Goal: Information Seeking & Learning: Learn about a topic

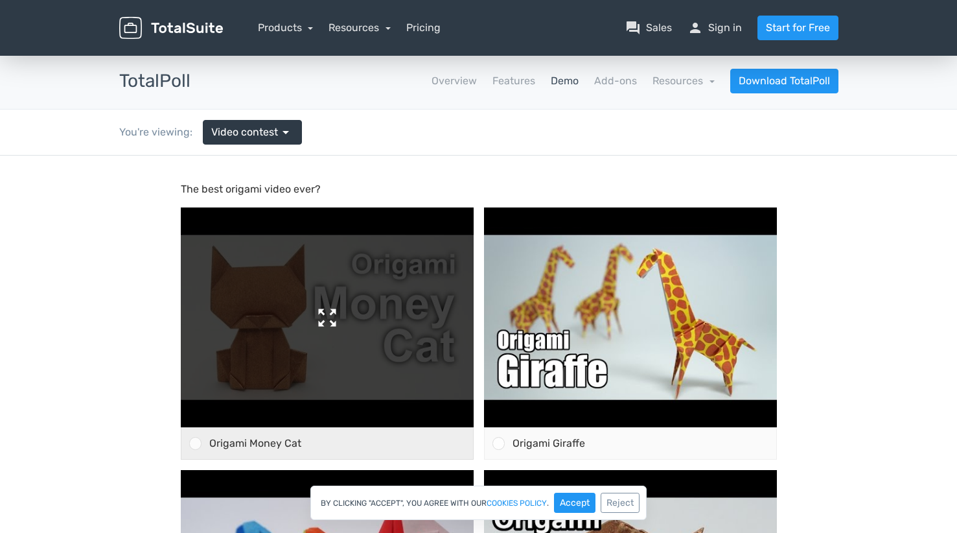
click at [373, 271] on img at bounding box center [327, 317] width 293 height 220
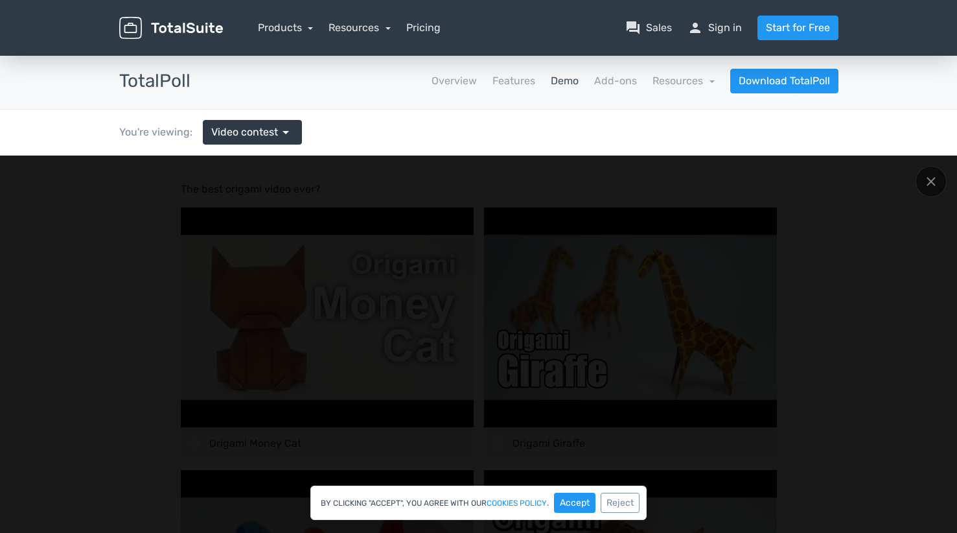
click at [940, 183] on div at bounding box center [931, 181] width 31 height 31
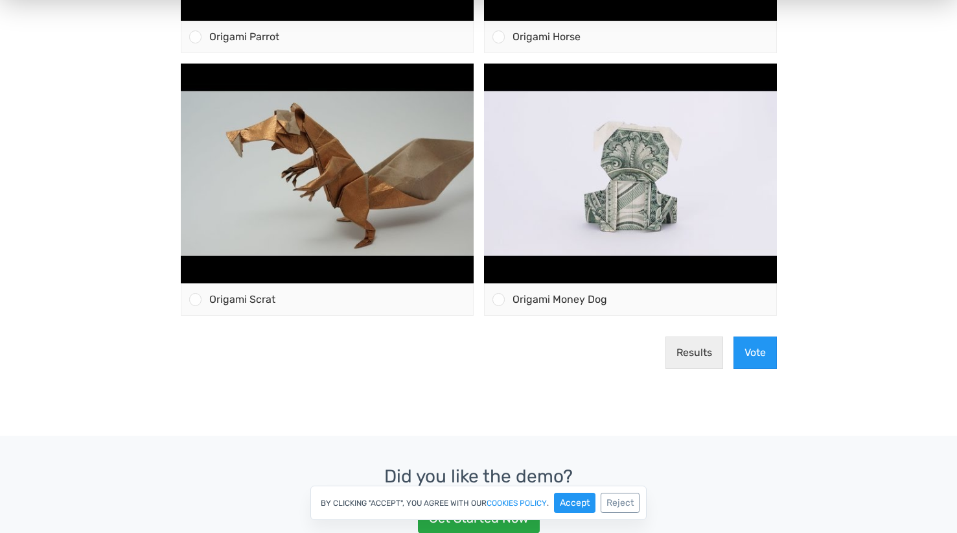
scroll to position [321, 0]
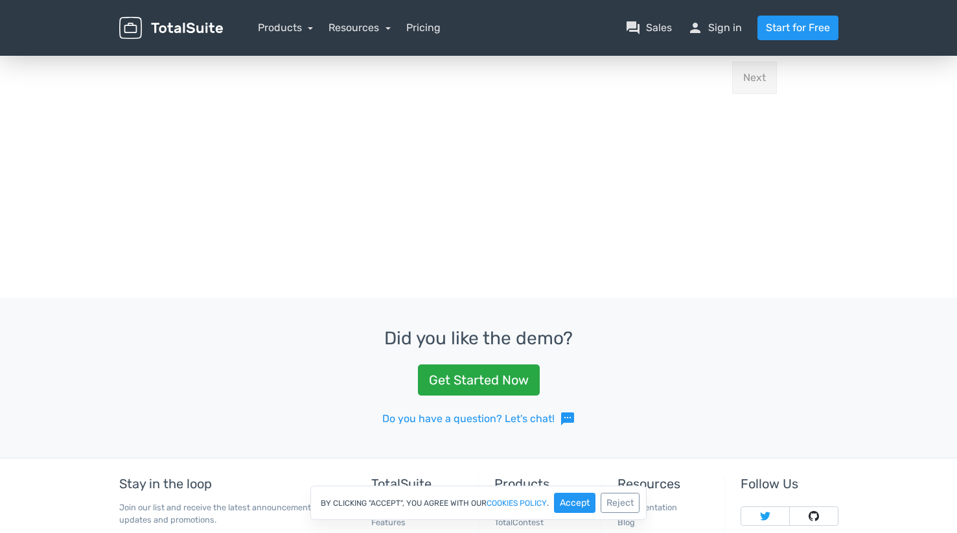
scroll to position [76, 0]
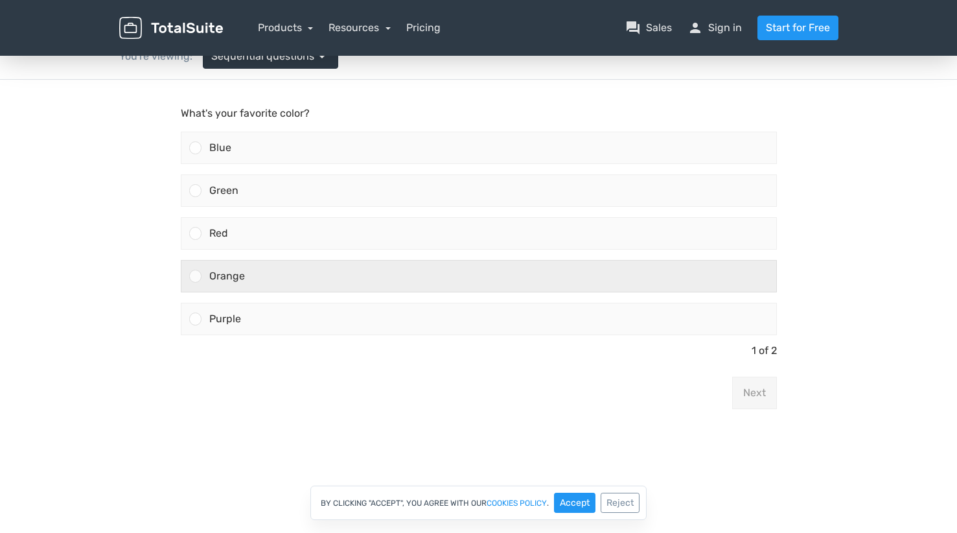
click at [389, 272] on div "Orange" at bounding box center [489, 275] width 575 height 31
click at [195, 276] on input "Orange" at bounding box center [195, 276] width 0 height 0
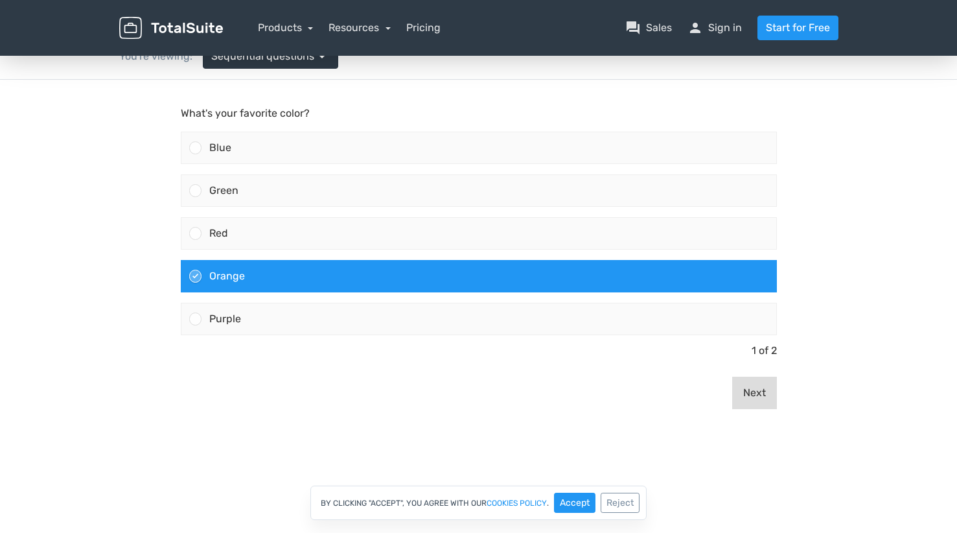
click at [750, 397] on button "Next" at bounding box center [754, 392] width 45 height 32
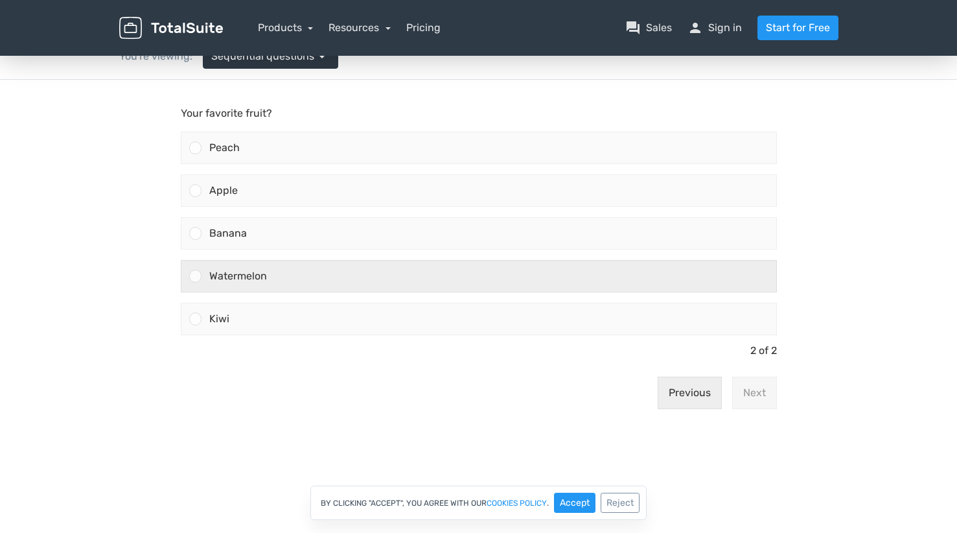
click at [569, 294] on label "Watermelon" at bounding box center [479, 276] width 607 height 43
click at [195, 276] on input "Watermelon" at bounding box center [195, 276] width 0 height 0
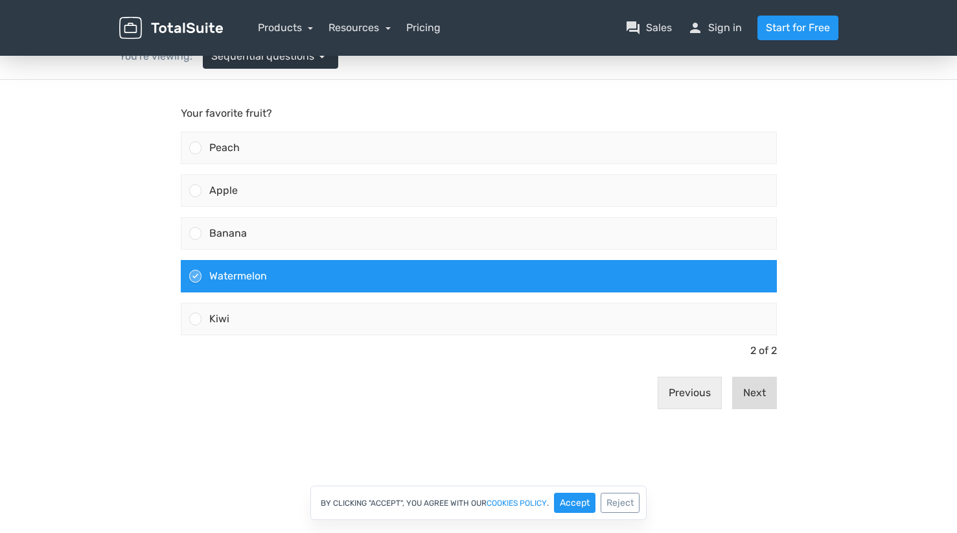
click at [763, 388] on button "Next" at bounding box center [754, 392] width 45 height 32
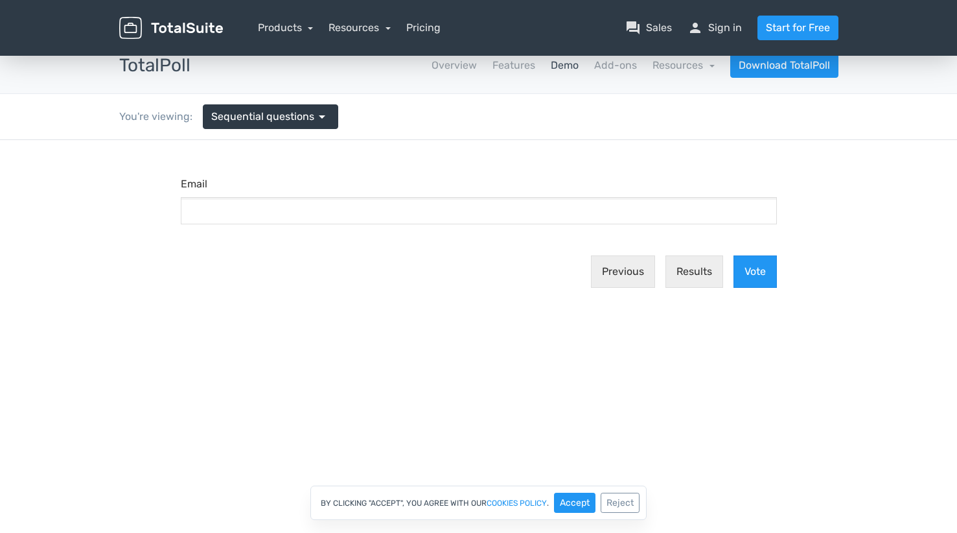
scroll to position [0, 0]
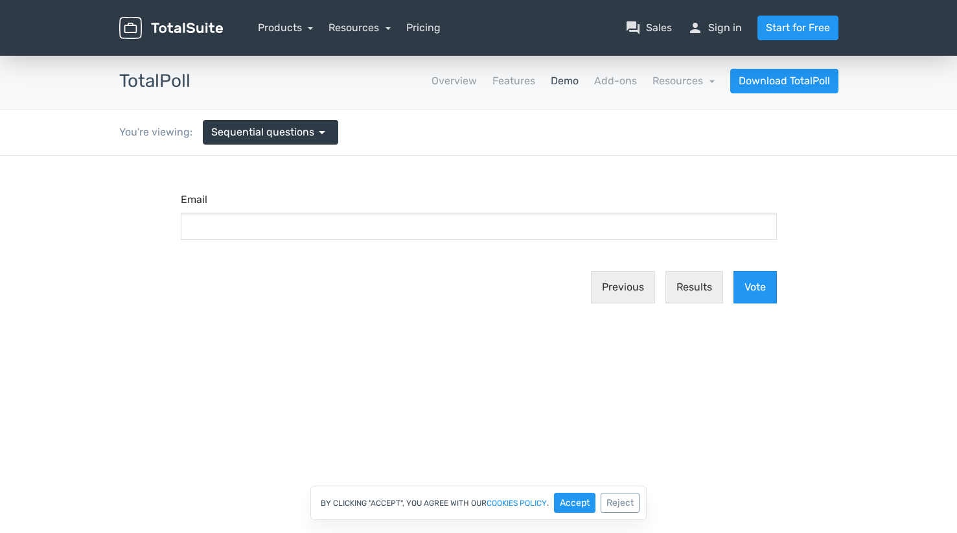
click at [594, 240] on div "Email" at bounding box center [479, 221] width 607 height 58
click at [592, 233] on input "Email" at bounding box center [479, 226] width 596 height 27
type input "lokebanyee@gmail.com"
click at [704, 287] on button "Results" at bounding box center [694, 287] width 58 height 32
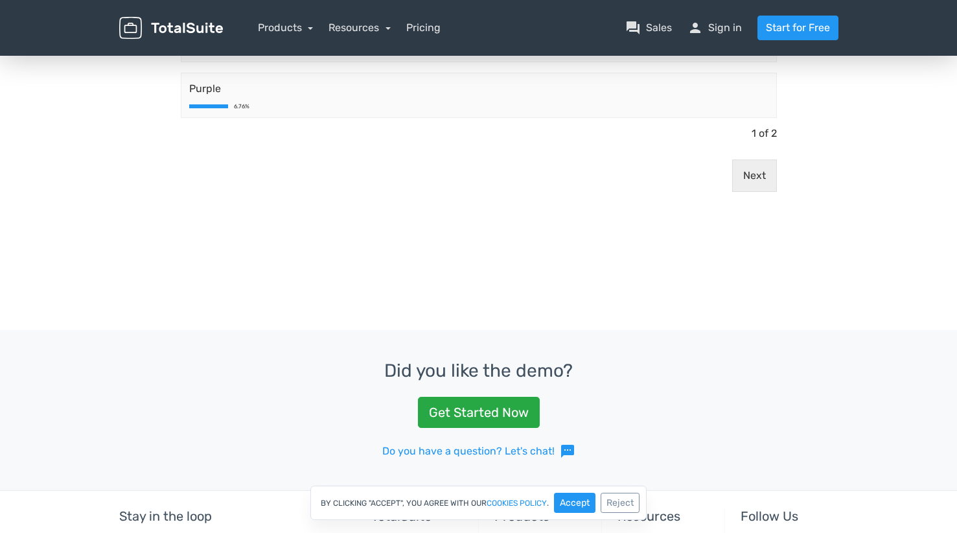
scroll to position [166, 0]
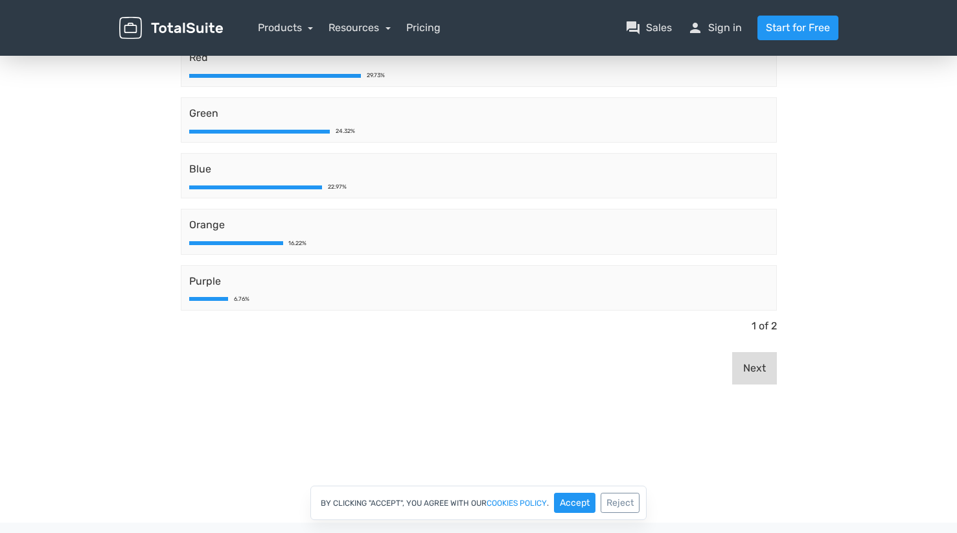
click at [762, 367] on button "Next" at bounding box center [754, 368] width 45 height 32
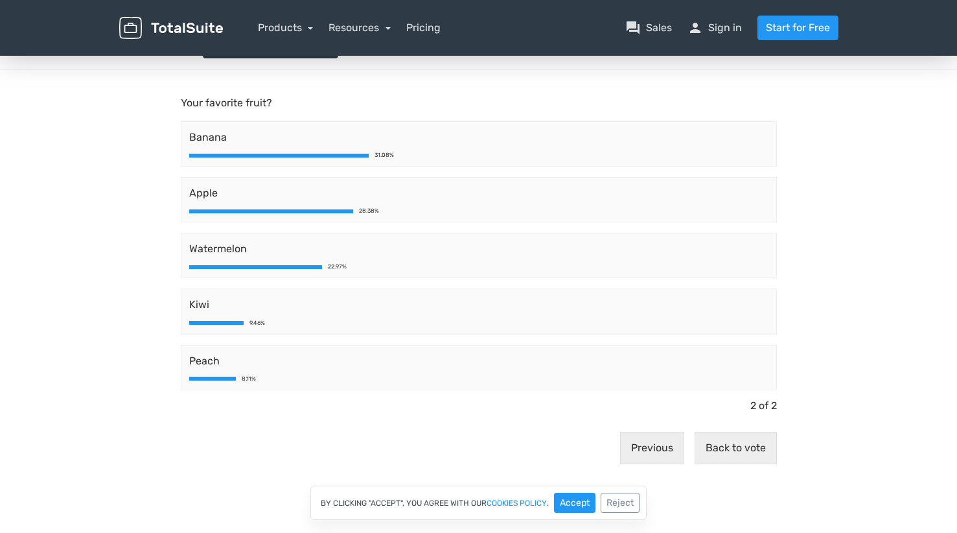
scroll to position [100, 0]
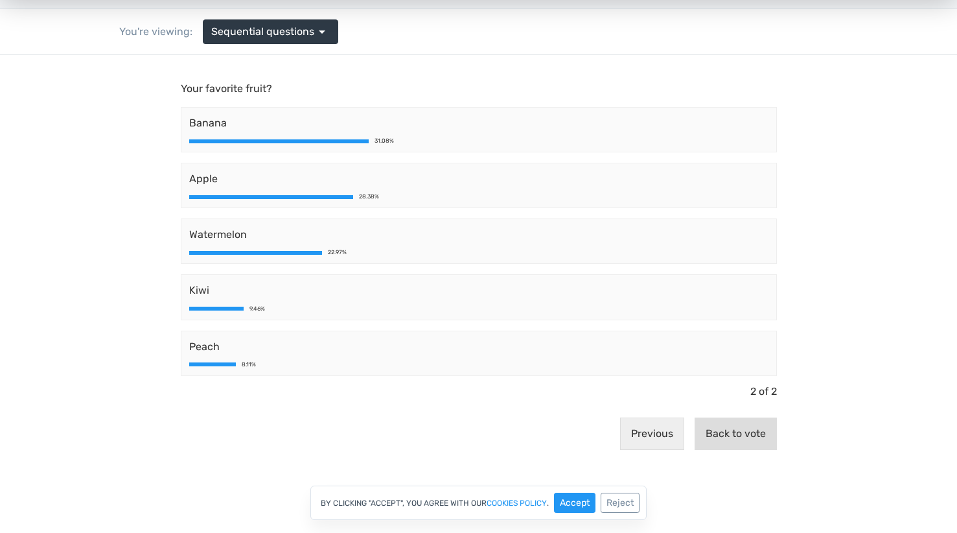
click at [745, 429] on button "Back to vote" at bounding box center [736, 433] width 82 height 32
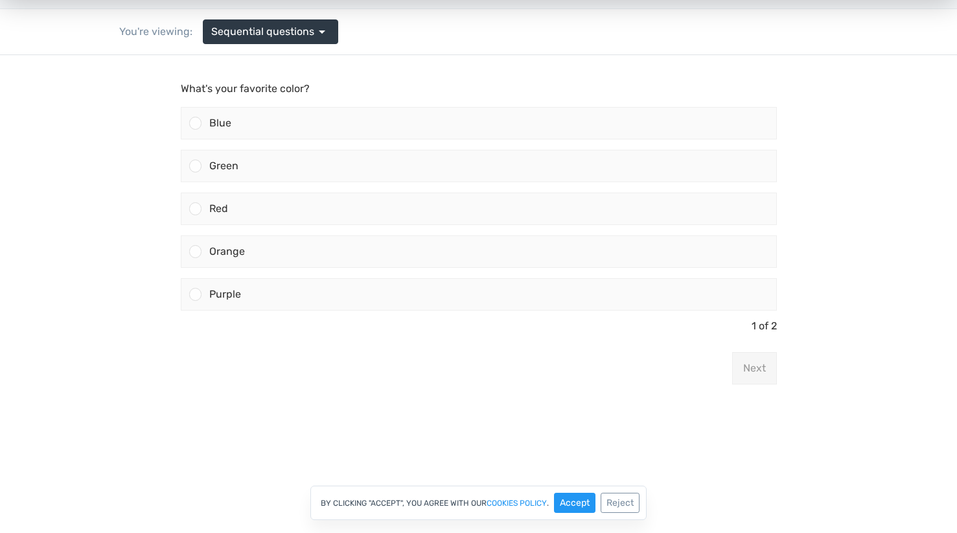
scroll to position [0, 0]
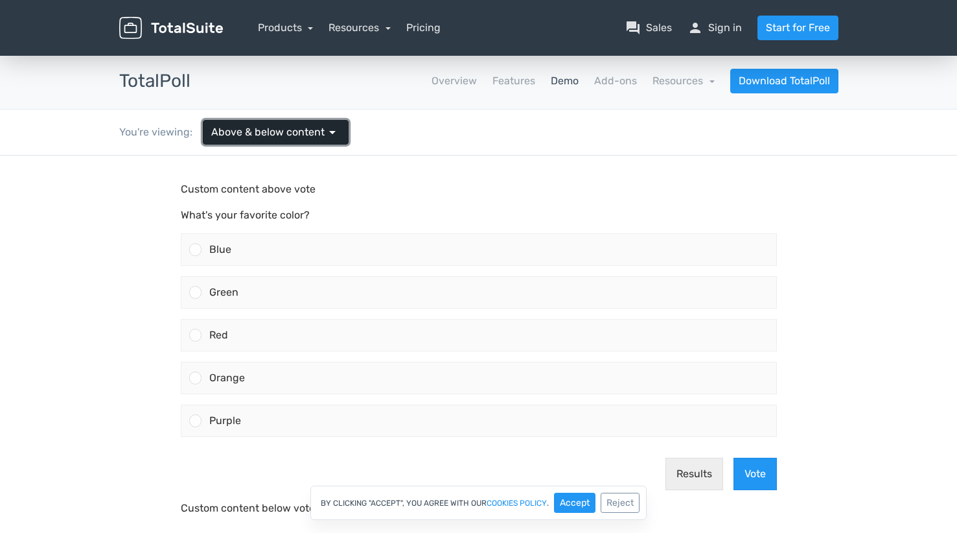
click at [310, 126] on span "Above & below content" at bounding box center [267, 132] width 113 height 16
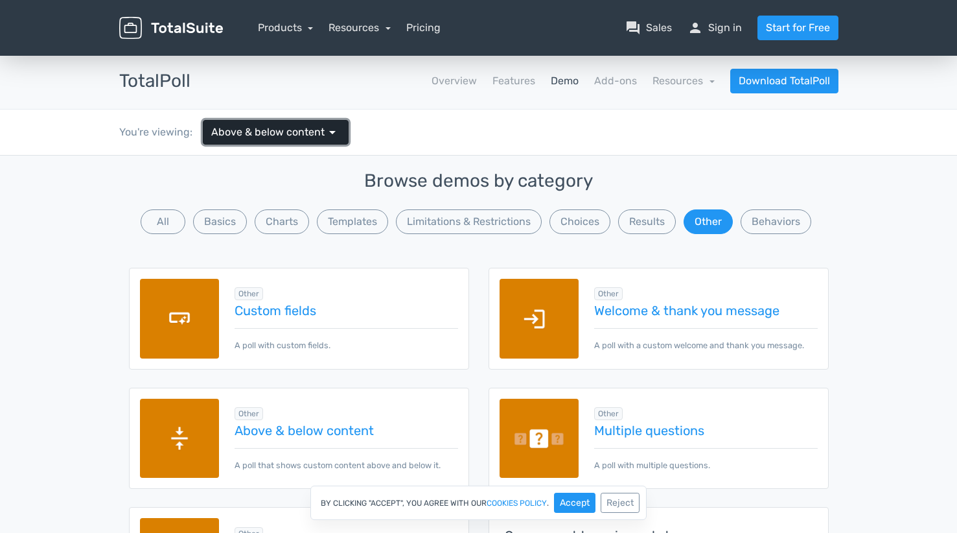
click at [314, 132] on span "Above & below content" at bounding box center [267, 132] width 113 height 16
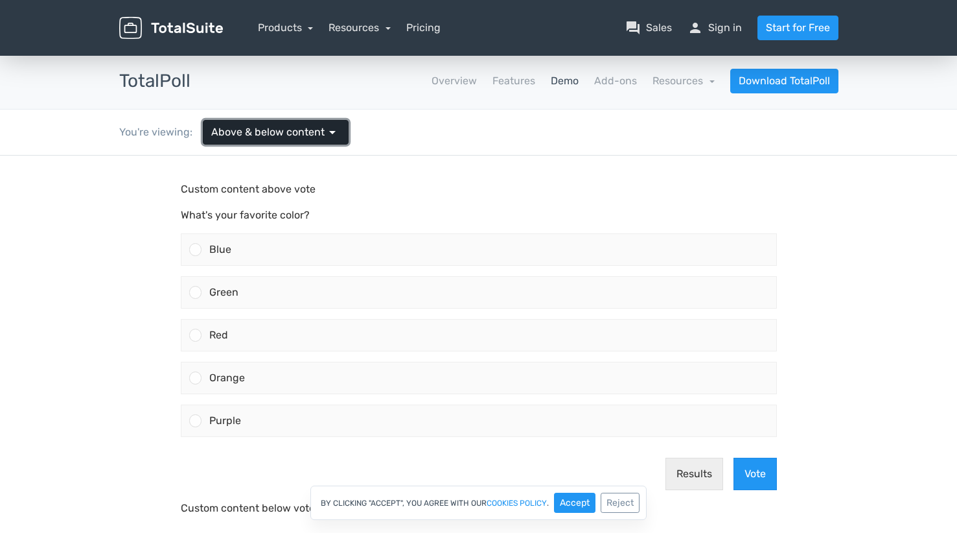
click at [314, 132] on span "Above & below content" at bounding box center [267, 132] width 113 height 16
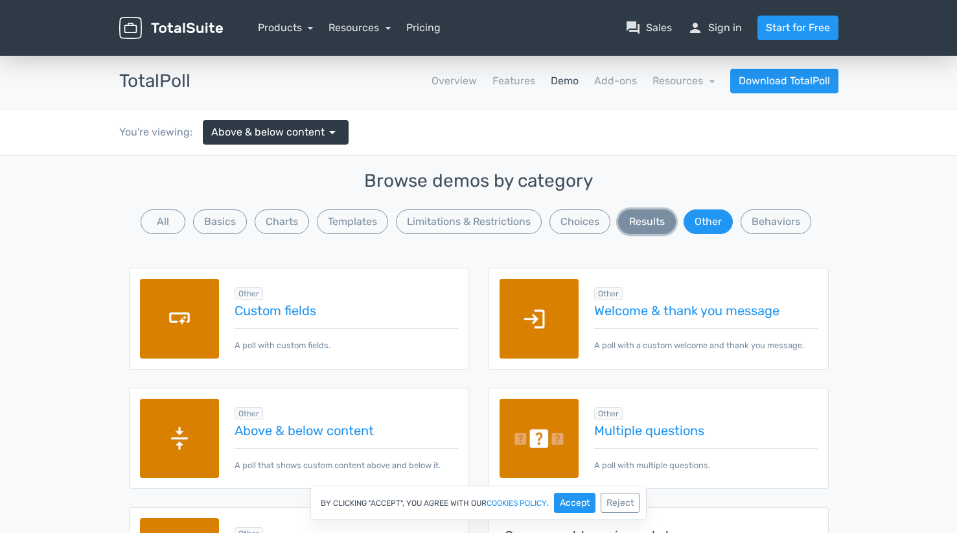
click at [631, 232] on button "Results" at bounding box center [647, 221] width 58 height 25
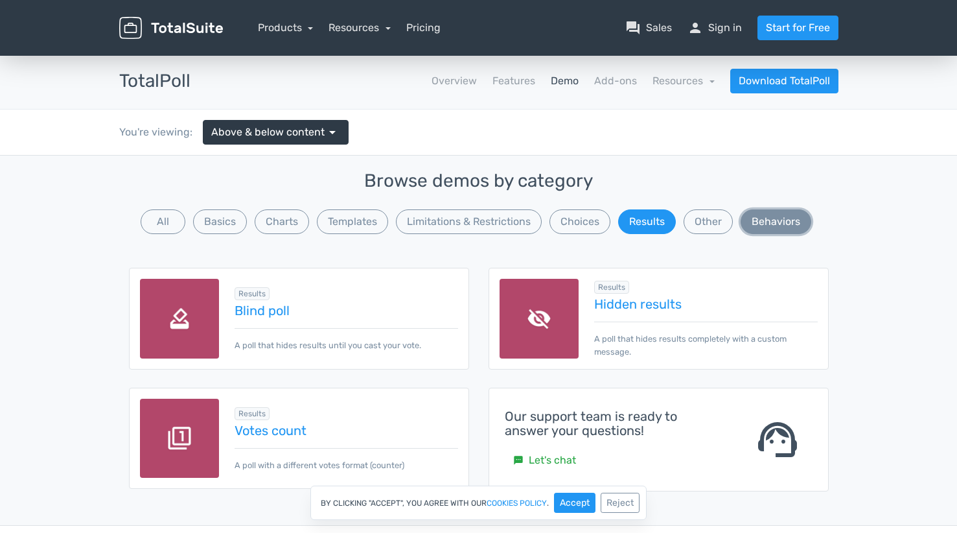
click at [768, 231] on button "Behaviors" at bounding box center [776, 221] width 71 height 25
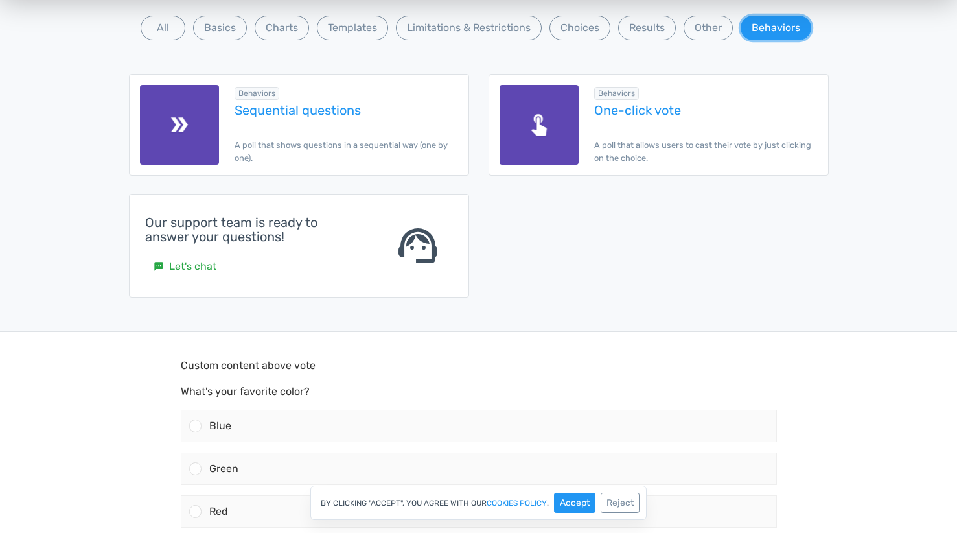
scroll to position [200, 0]
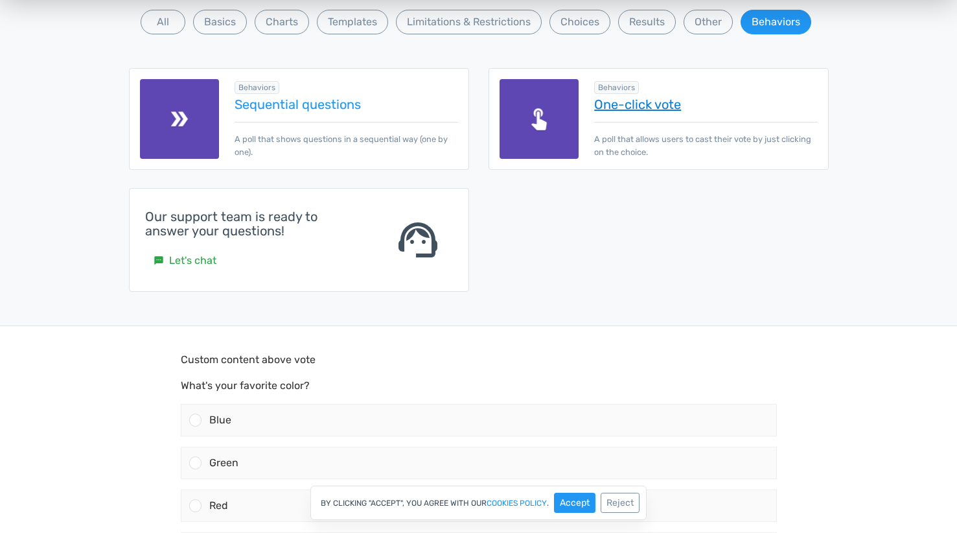
click at [680, 107] on link "One-click vote" at bounding box center [705, 104] width 223 height 14
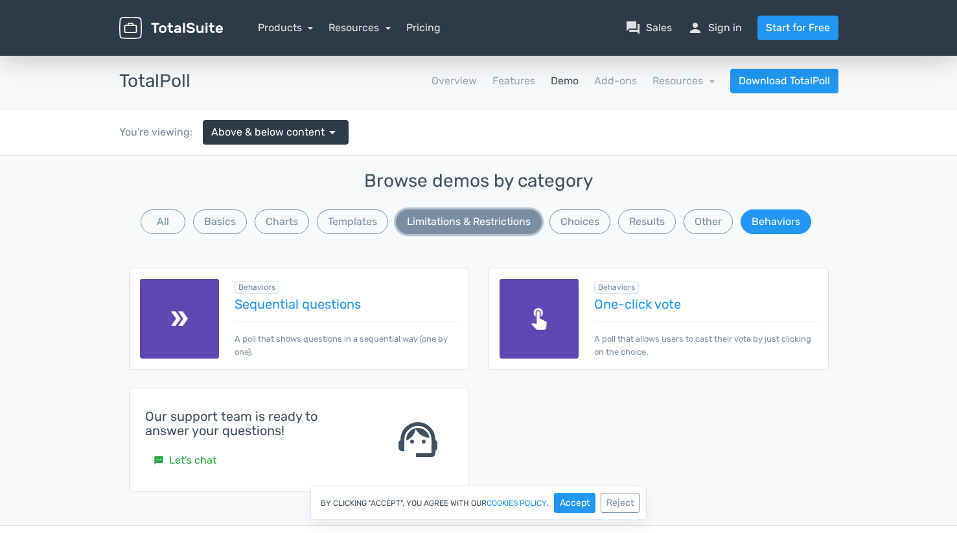
click at [478, 224] on button "Limitations & Restrictions" at bounding box center [469, 221] width 146 height 25
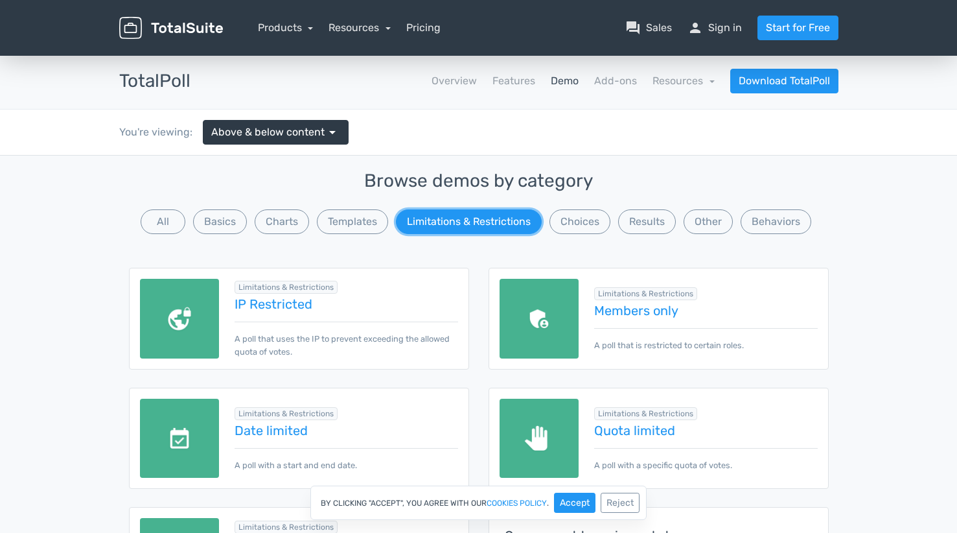
scroll to position [3, 0]
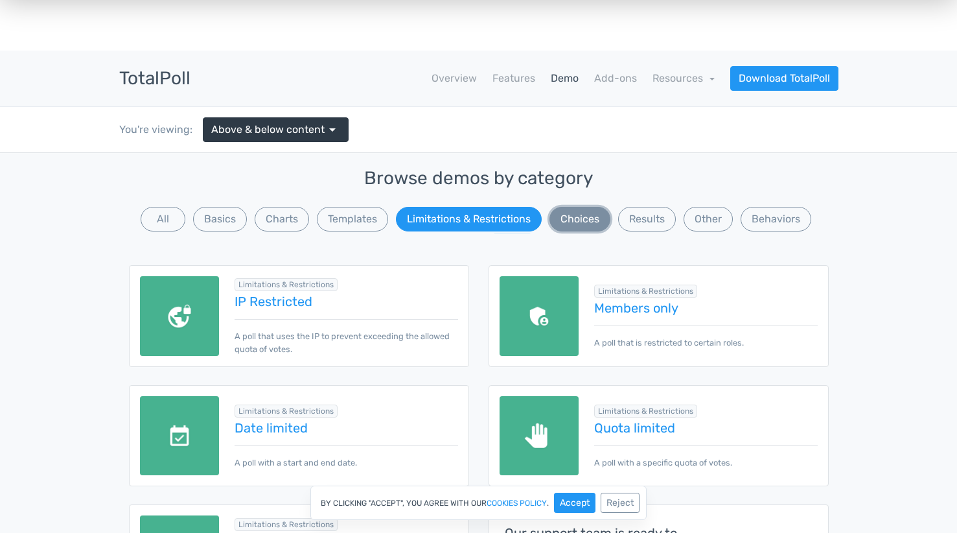
click at [590, 229] on button "Choices" at bounding box center [580, 219] width 61 height 25
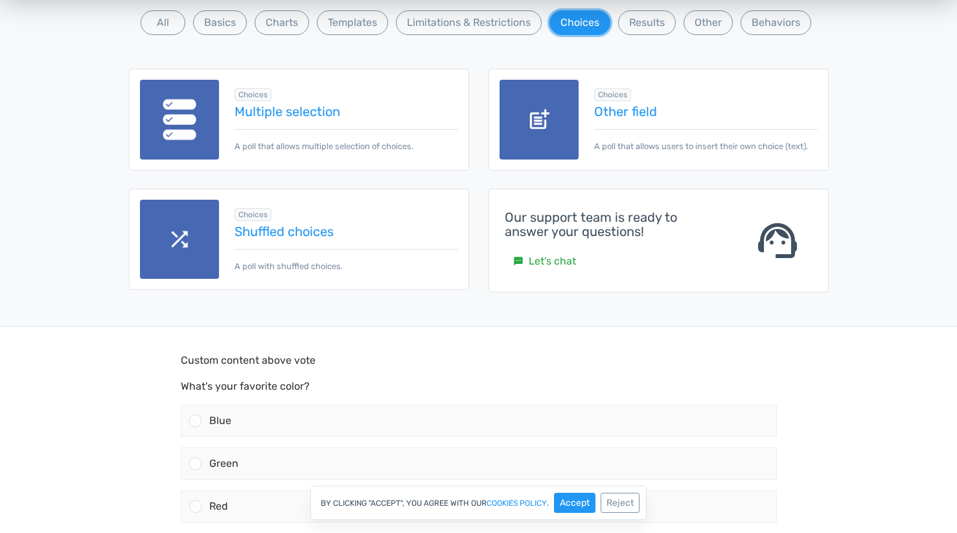
scroll to position [231, 0]
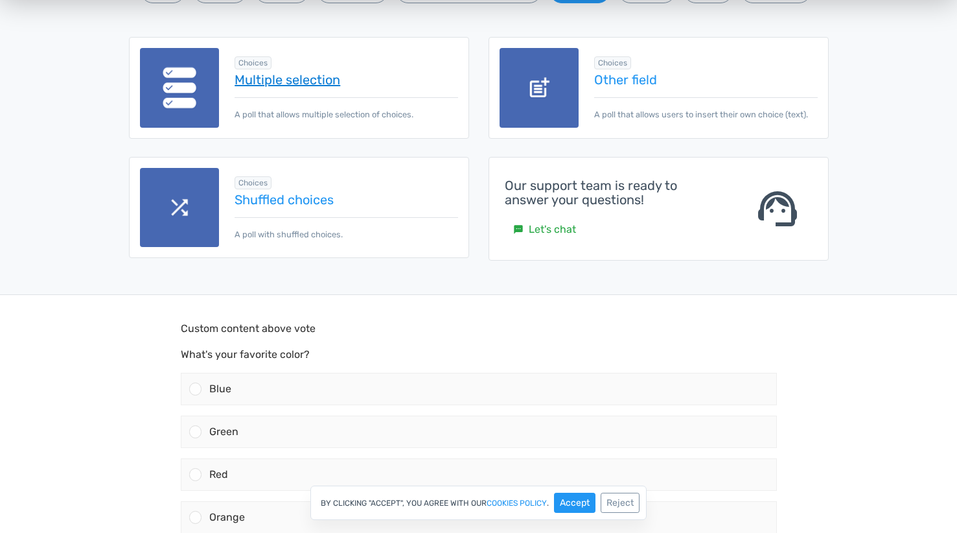
click at [297, 84] on link "Multiple selection" at bounding box center [346, 80] width 223 height 14
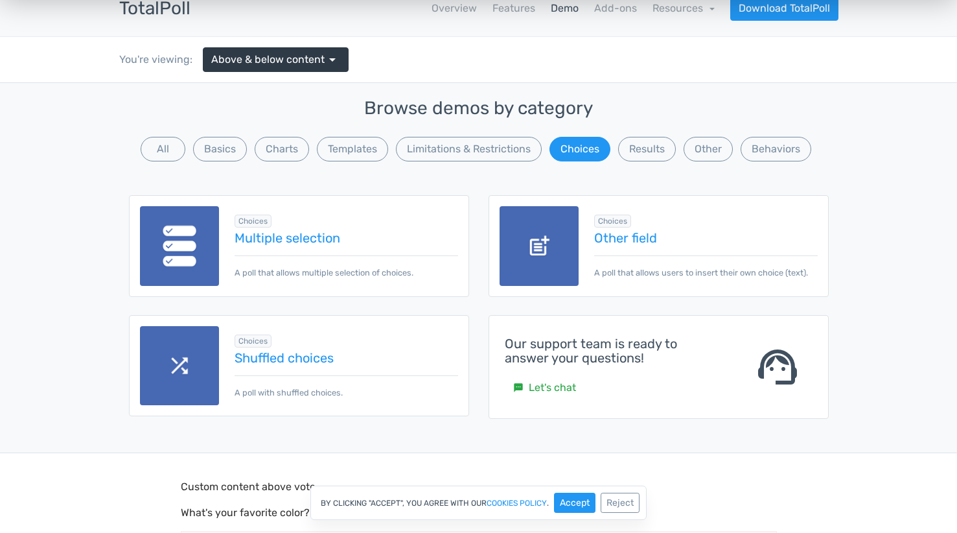
scroll to position [0, 0]
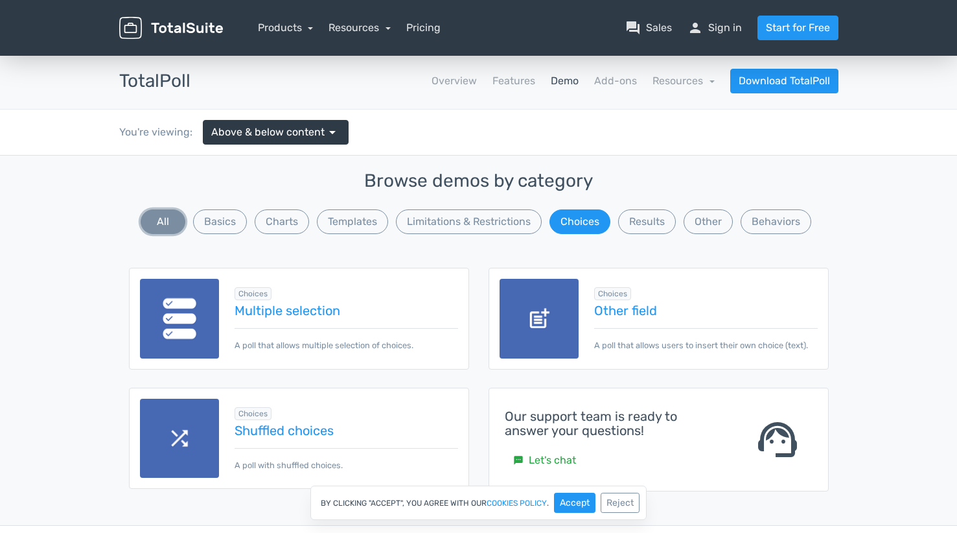
click at [174, 212] on button "All" at bounding box center [163, 221] width 45 height 25
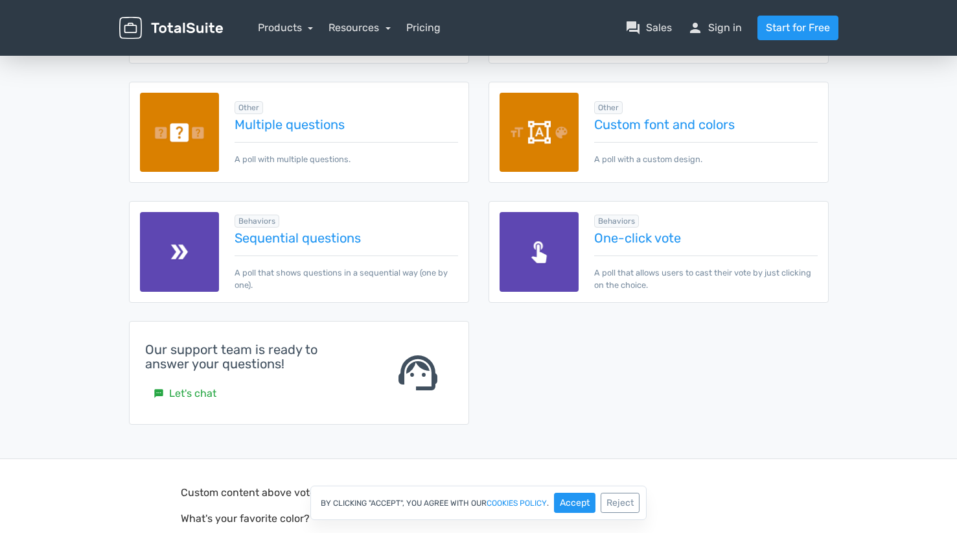
scroll to position [1709, 0]
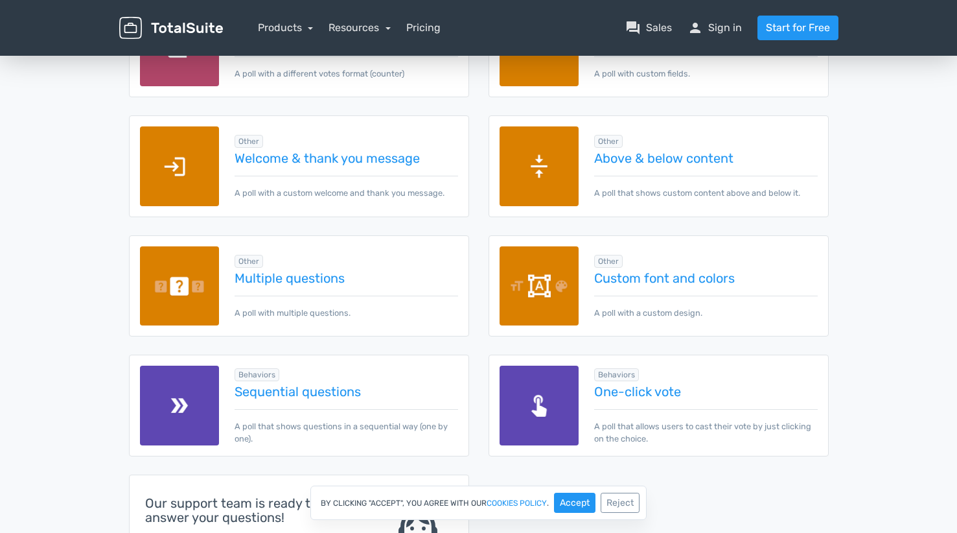
click at [329, 296] on p "A poll with multiple questions." at bounding box center [346, 306] width 223 height 23
click at [334, 283] on link "Multiple questions" at bounding box center [346, 278] width 223 height 14
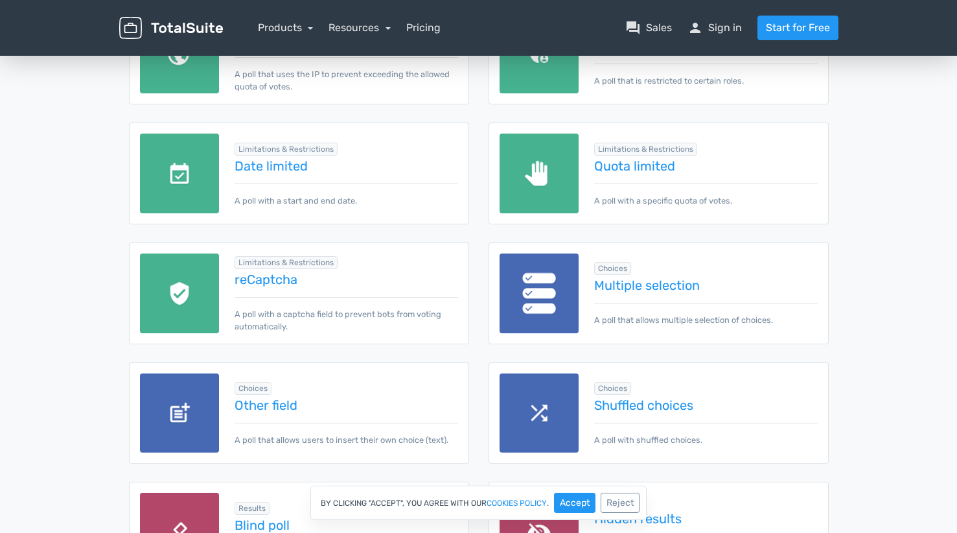
scroll to position [894, 0]
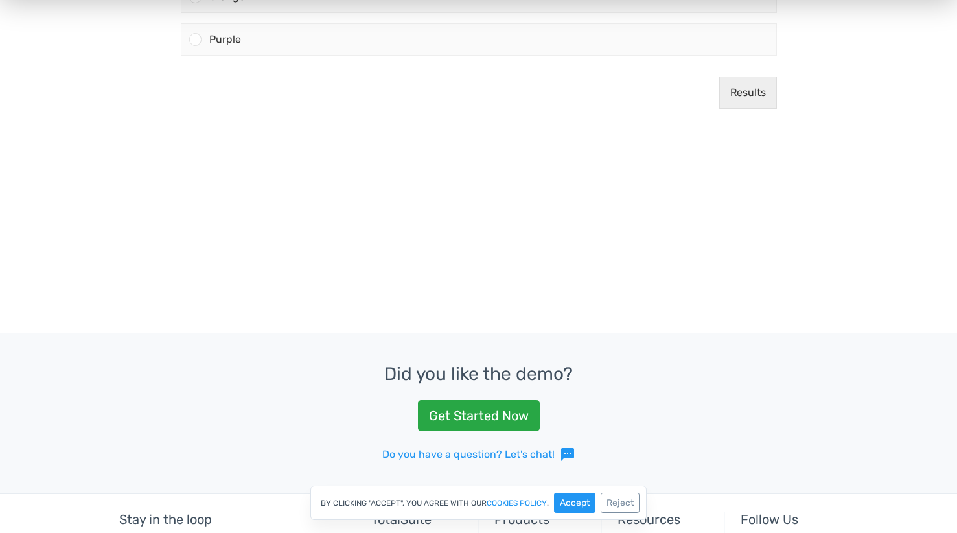
scroll to position [169, 0]
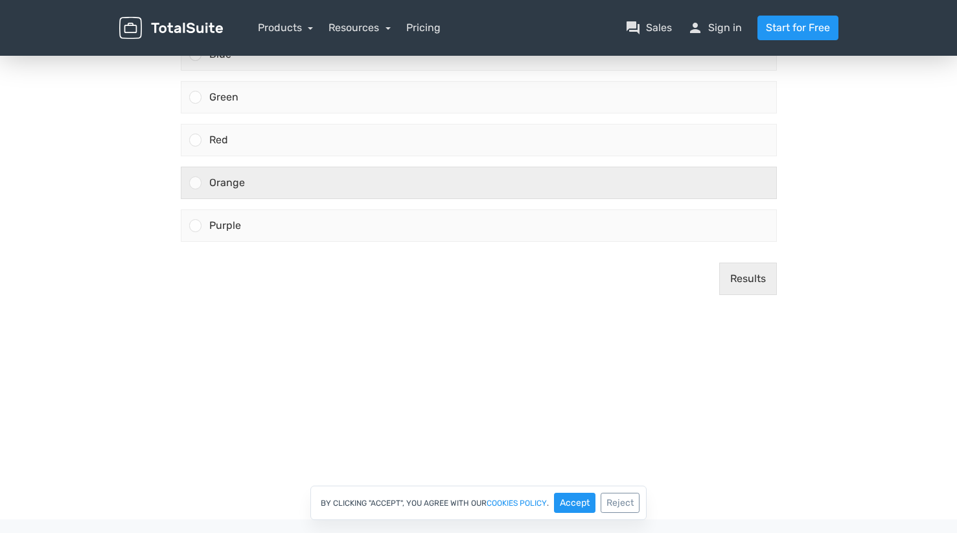
click at [701, 198] on div "Orange" at bounding box center [479, 183] width 596 height 32
click at [195, 183] on input "Orange" at bounding box center [195, 183] width 0 height 0
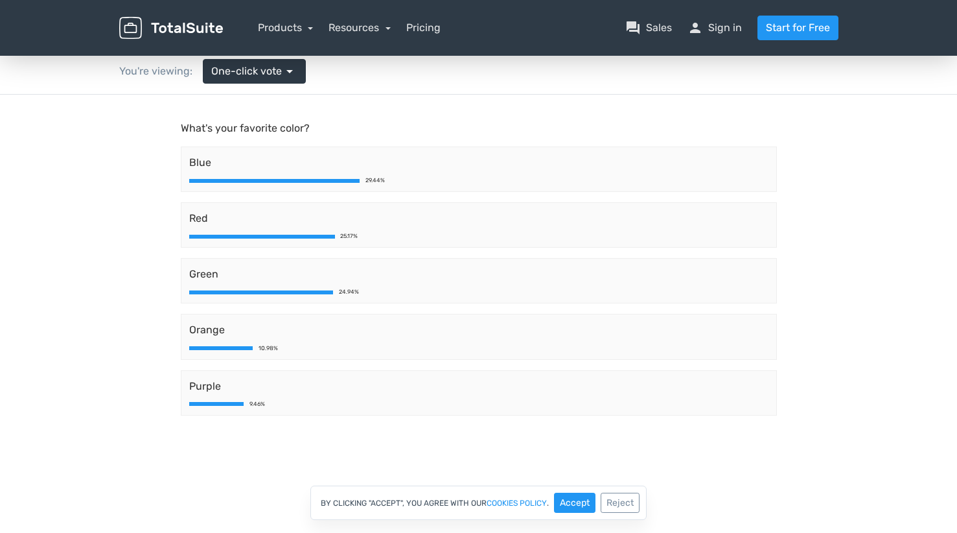
scroll to position [59, 0]
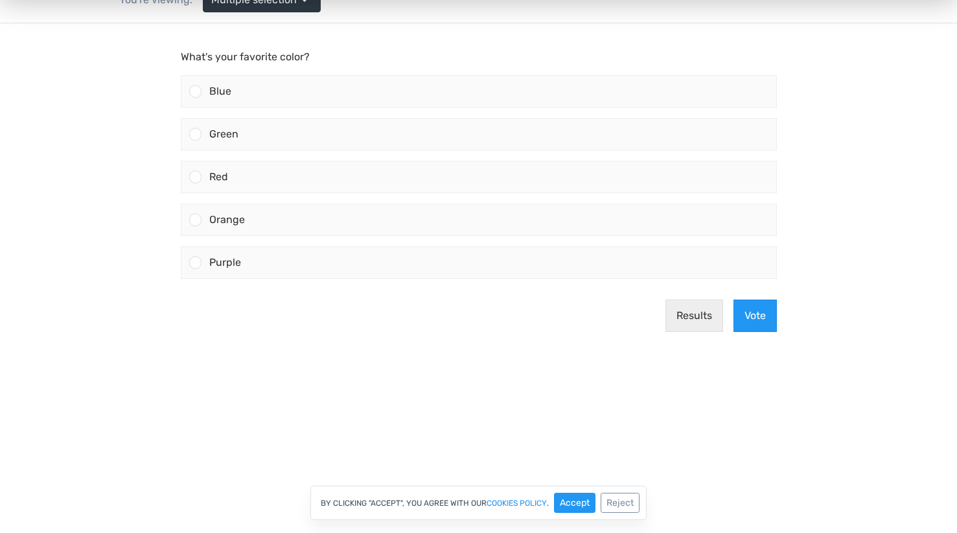
scroll to position [150, 0]
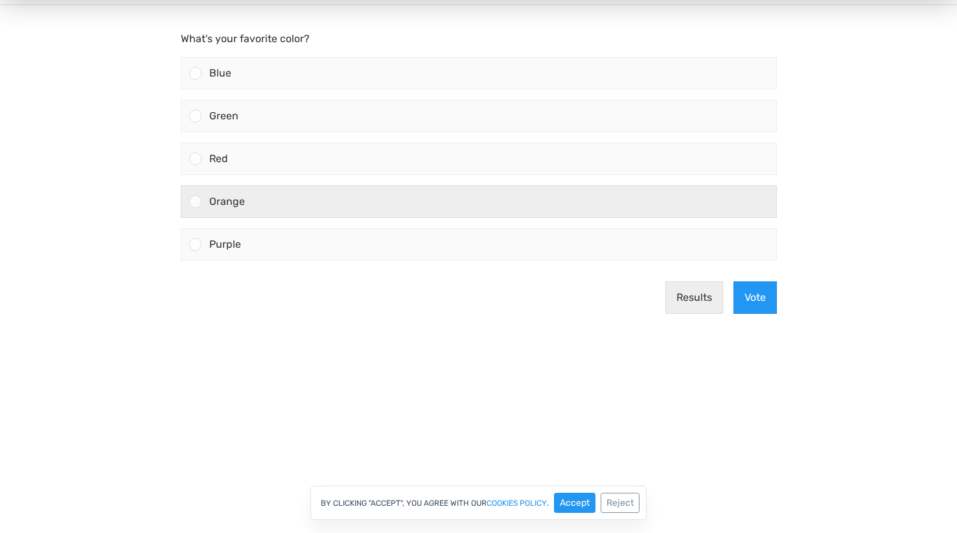
click at [558, 192] on div "Orange" at bounding box center [489, 201] width 575 height 31
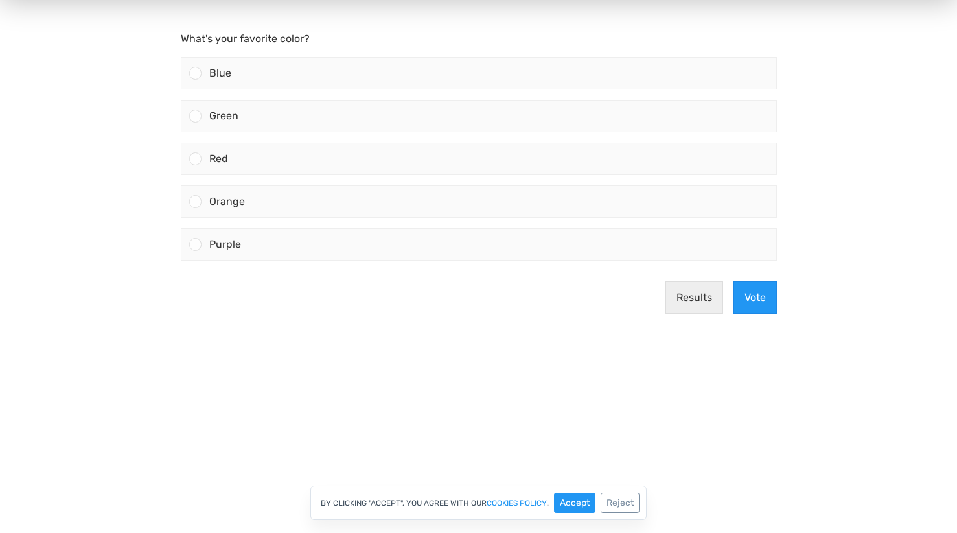
click at [195, 202] on input "Orange" at bounding box center [195, 202] width 0 height 0
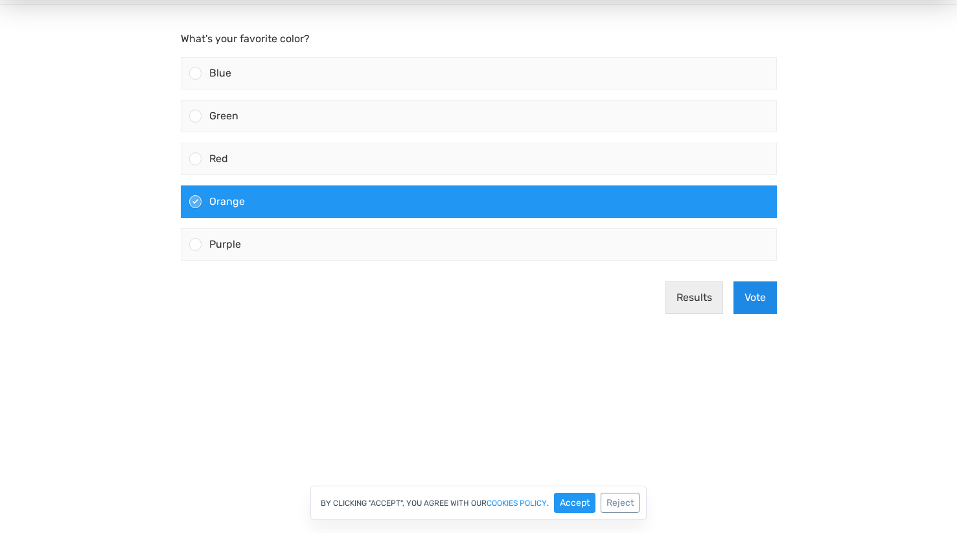
click at [750, 305] on button "Vote" at bounding box center [755, 297] width 43 height 32
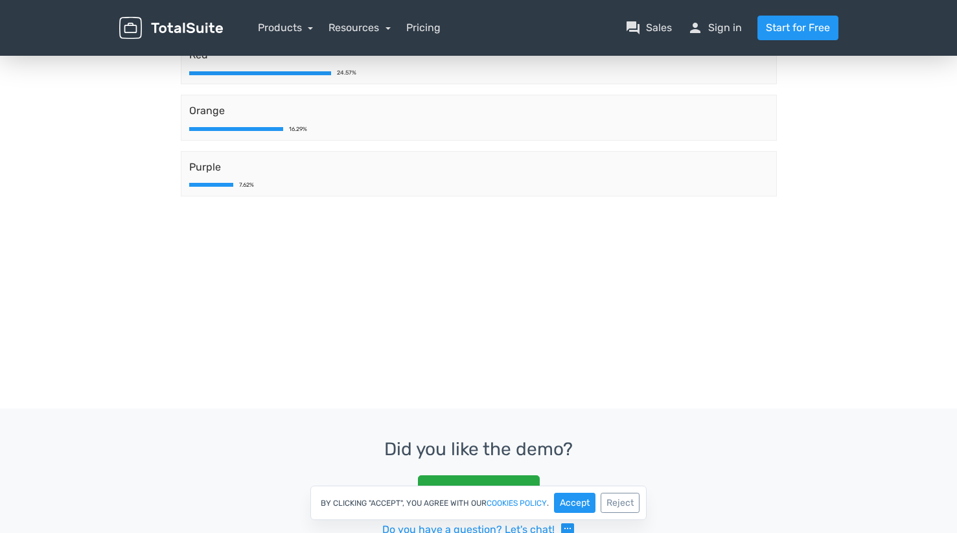
scroll to position [0, 0]
